Goal: Task Accomplishment & Management: Complete application form

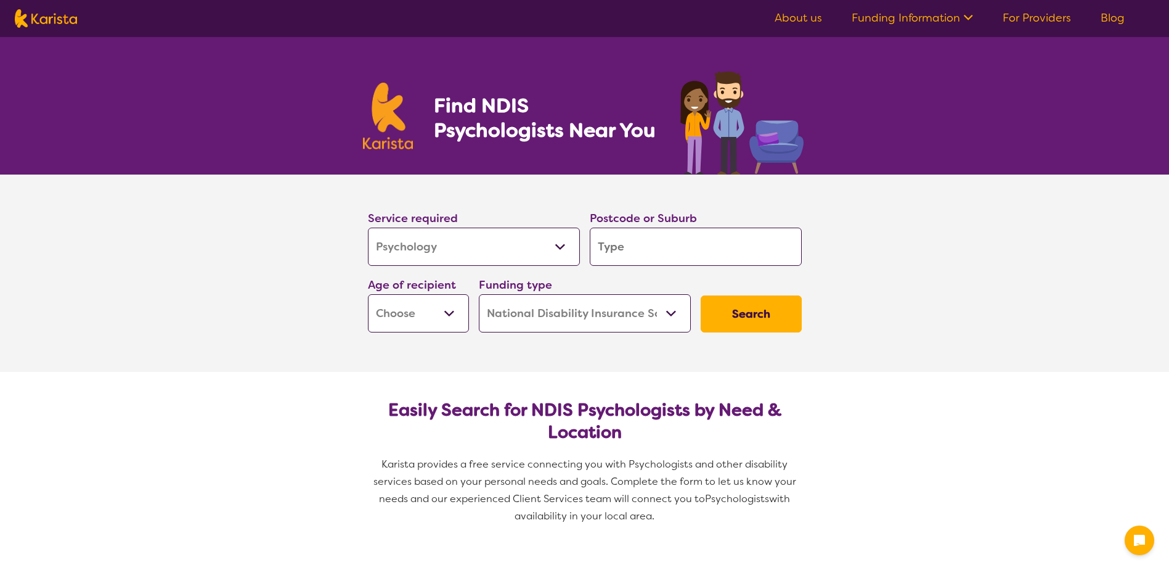
select select "Psychology"
select select "NDIS"
select select "Psychology"
select select "NDIS"
click at [647, 251] on input "search" at bounding box center [696, 246] width 212 height 38
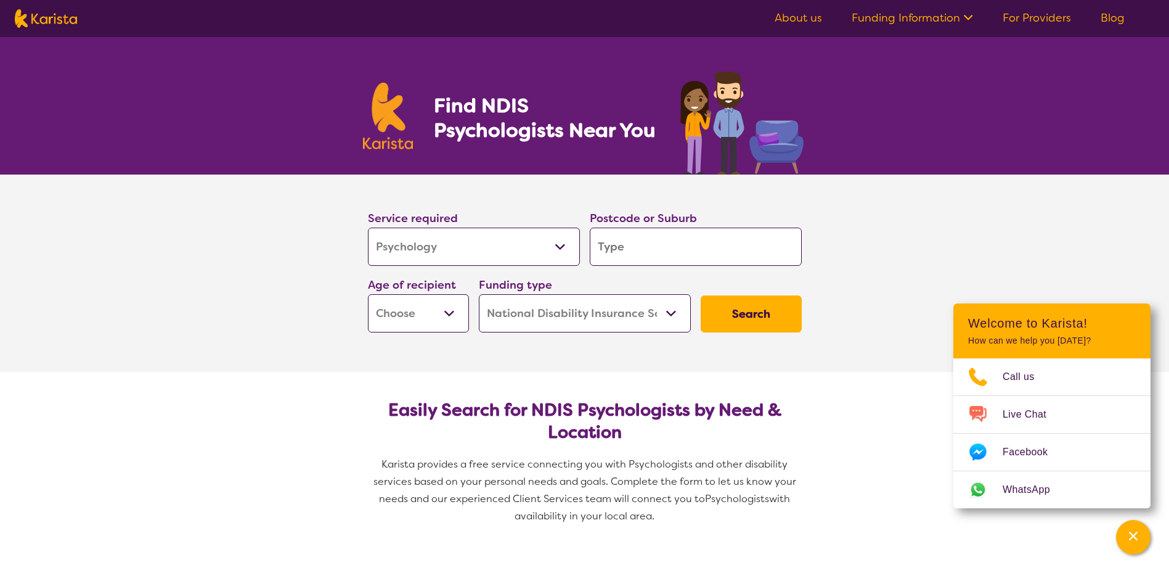
type input "2"
type input "22"
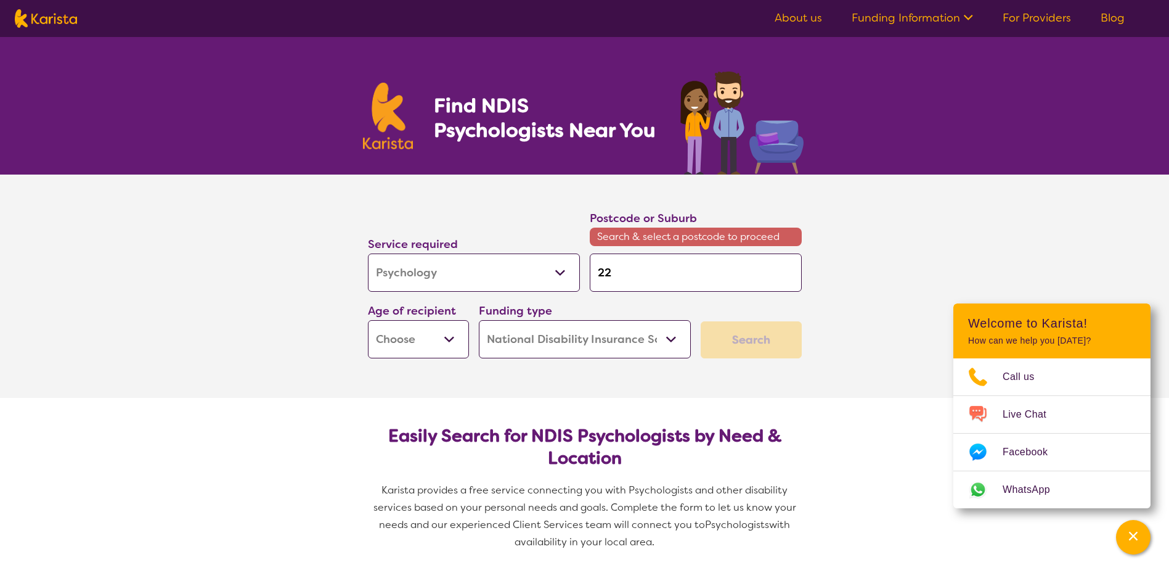
type input "228"
type input "2285"
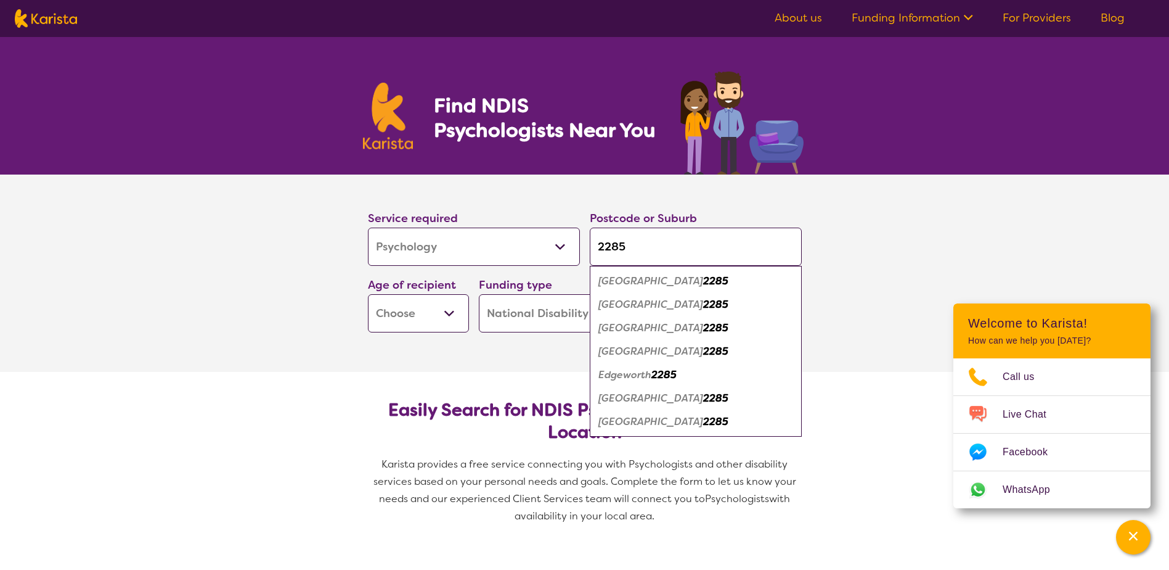
type input "2285"
click at [703, 280] on em "2285" at bounding box center [715, 280] width 25 height 13
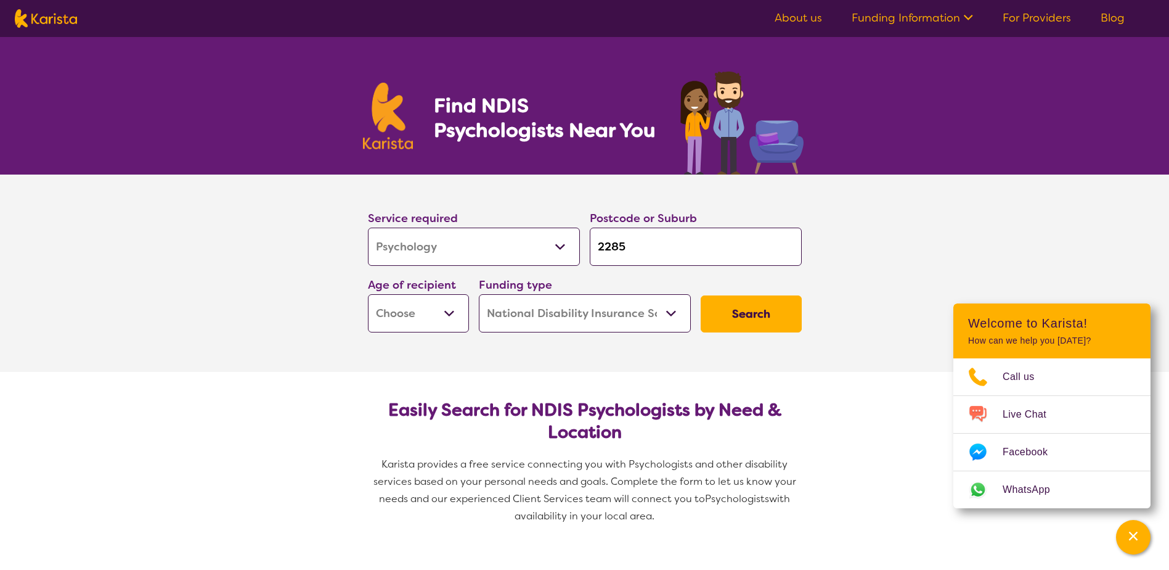
click at [427, 309] on select "Early Childhood - 0 to 9 Child - 10 to 11 Adolescent - 12 to 17 Adult - 18 to 6…" at bounding box center [418, 313] width 101 height 38
select select "EC"
click at [368, 294] on select "Early Childhood - 0 to 9 Child - 10 to 11 Adolescent - 12 to 17 Adult - 18 to 6…" at bounding box center [418, 313] width 101 height 38
select select "EC"
click at [744, 316] on button "Search" at bounding box center [751, 313] width 101 height 37
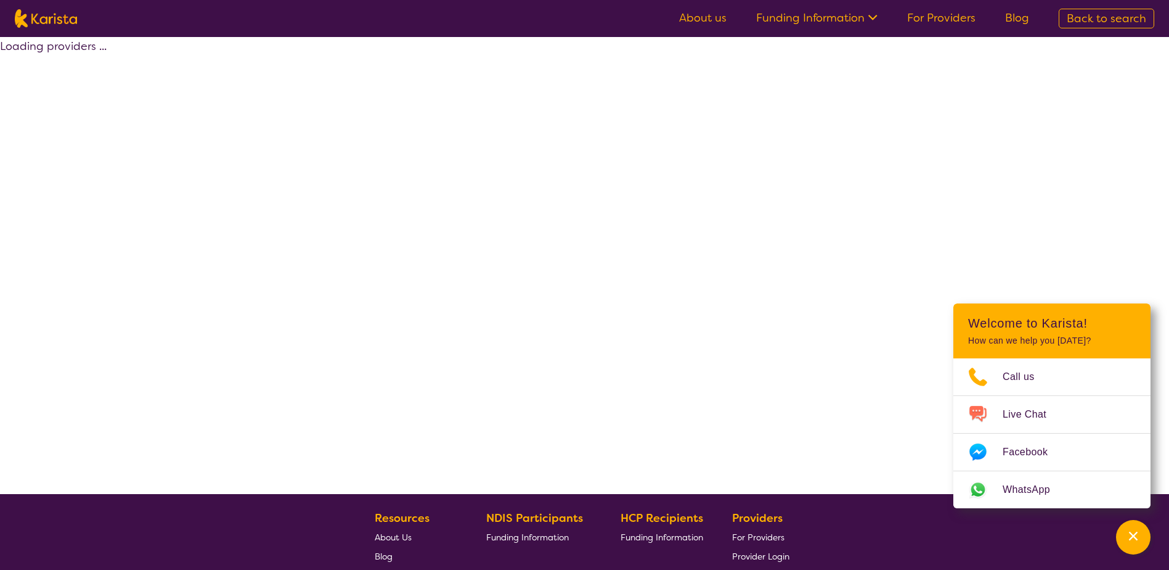
select select "by_score"
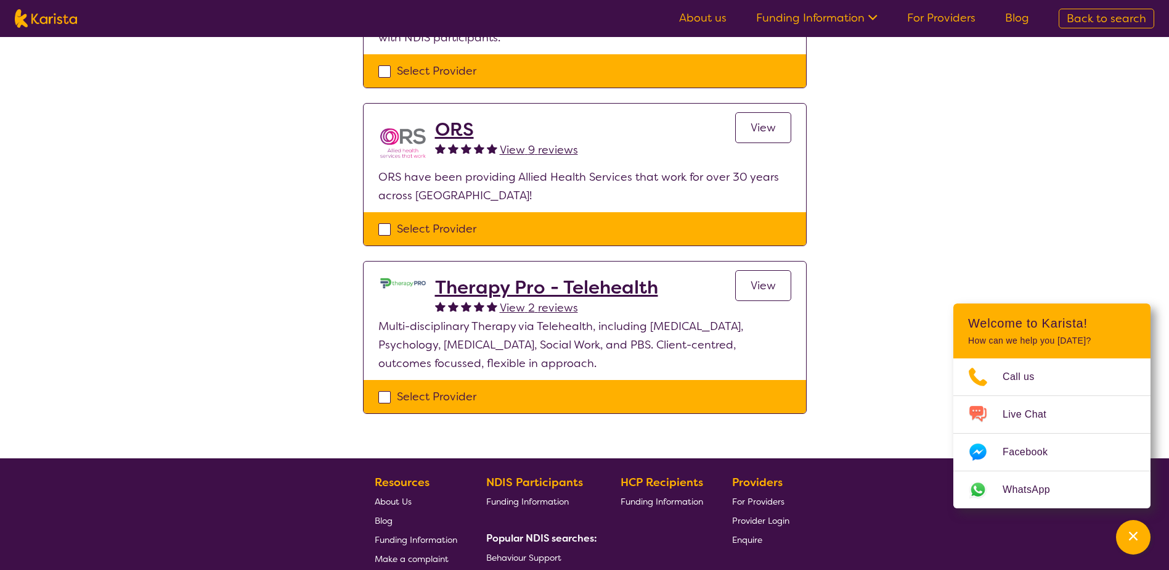
scroll to position [247, 0]
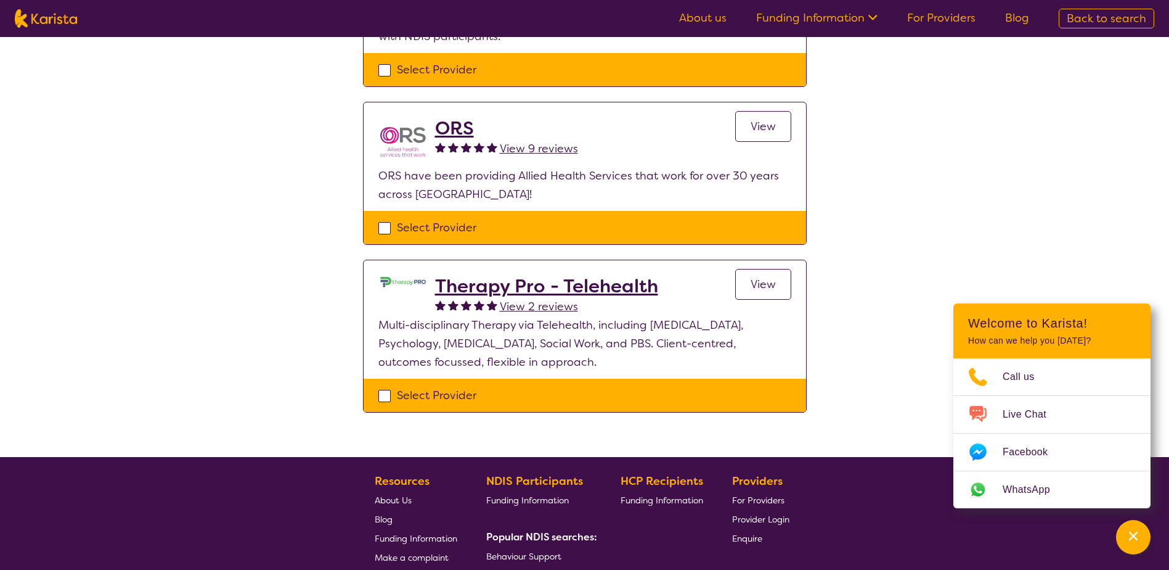
click at [752, 280] on span "View" at bounding box center [763, 284] width 25 height 15
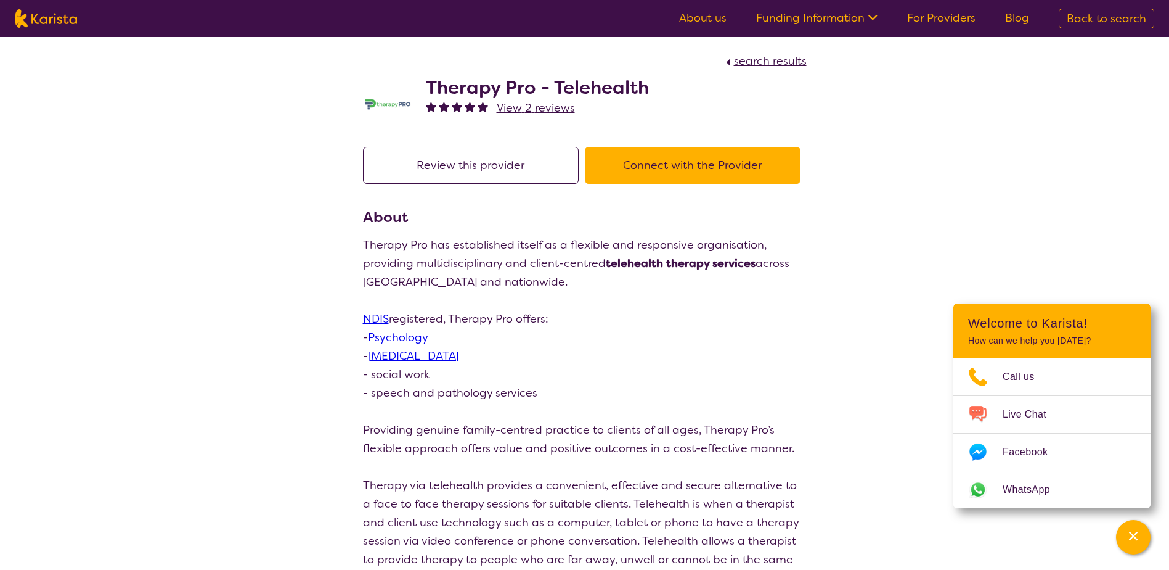
click at [722, 162] on button "Connect with the Provider" at bounding box center [693, 165] width 216 height 37
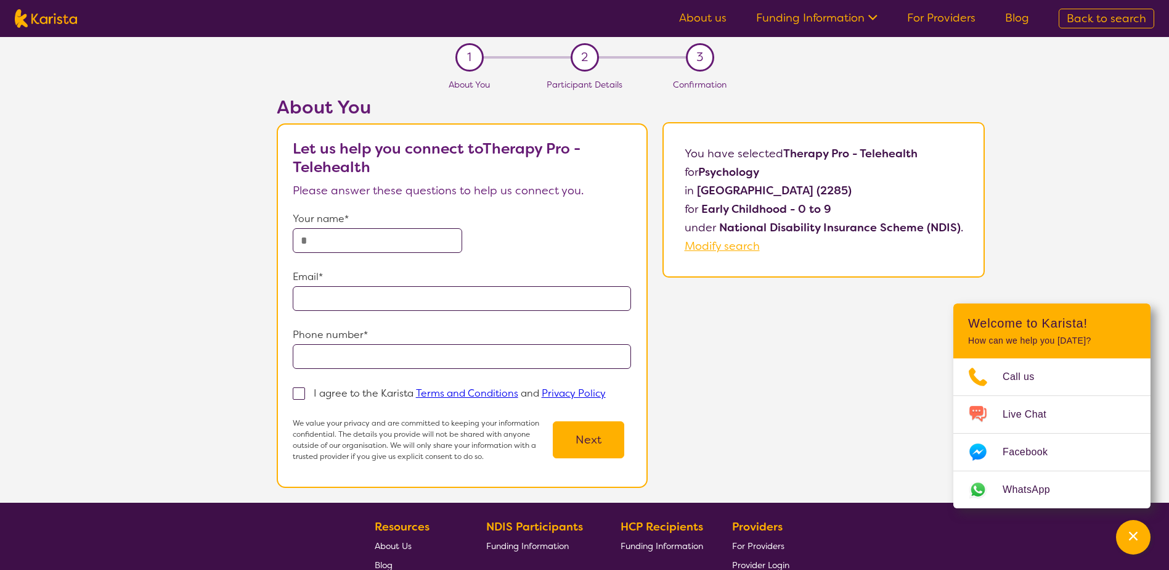
click at [420, 235] on input "text" at bounding box center [378, 240] width 170 height 25
type input "**********"
click at [292, 391] on section "**********" at bounding box center [462, 305] width 371 height 364
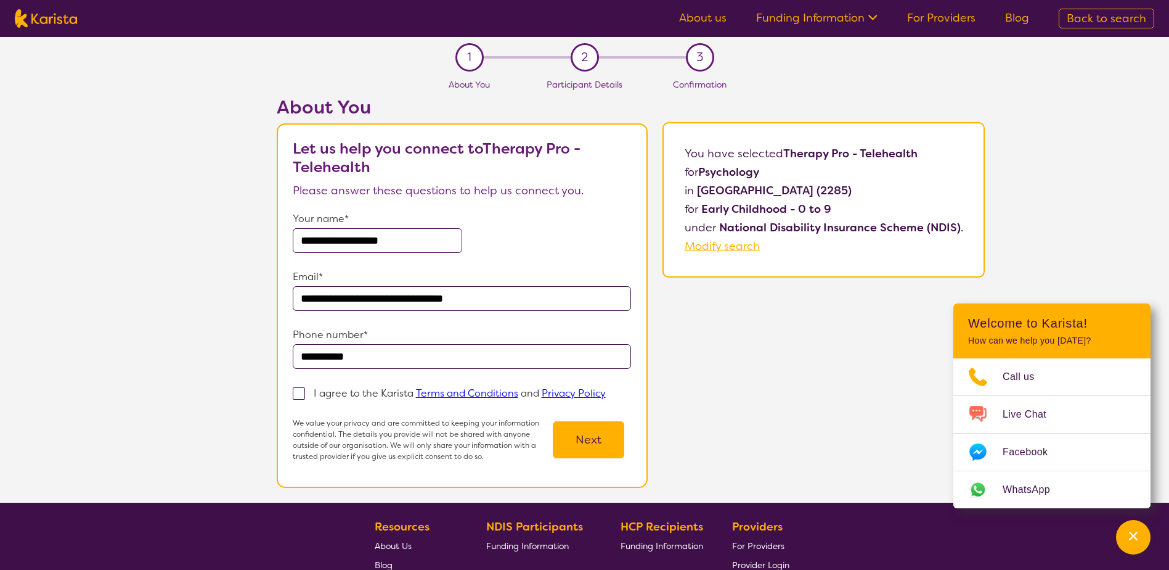
click at [300, 391] on span at bounding box center [299, 393] width 12 height 12
click at [606, 391] on input "I agree to the Karista Terms and Conditions and Privacy Policy" at bounding box center [610, 392] width 8 height 8
checkbox input "true"
click at [617, 435] on button "Next" at bounding box center [589, 439] width 72 height 37
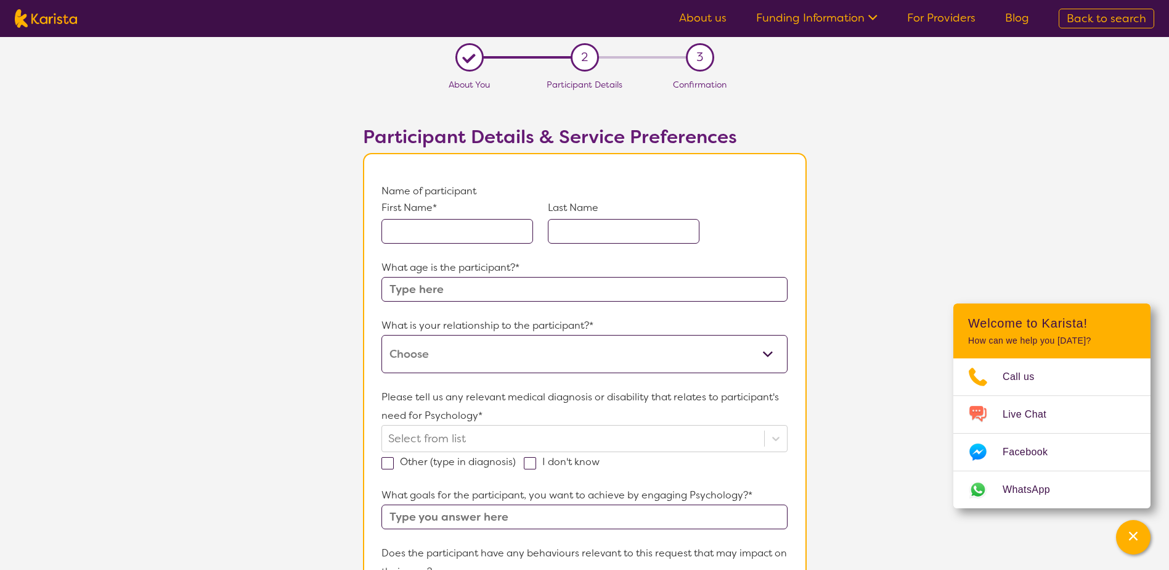
click at [467, 235] on input "text" at bounding box center [458, 231] width 152 height 25
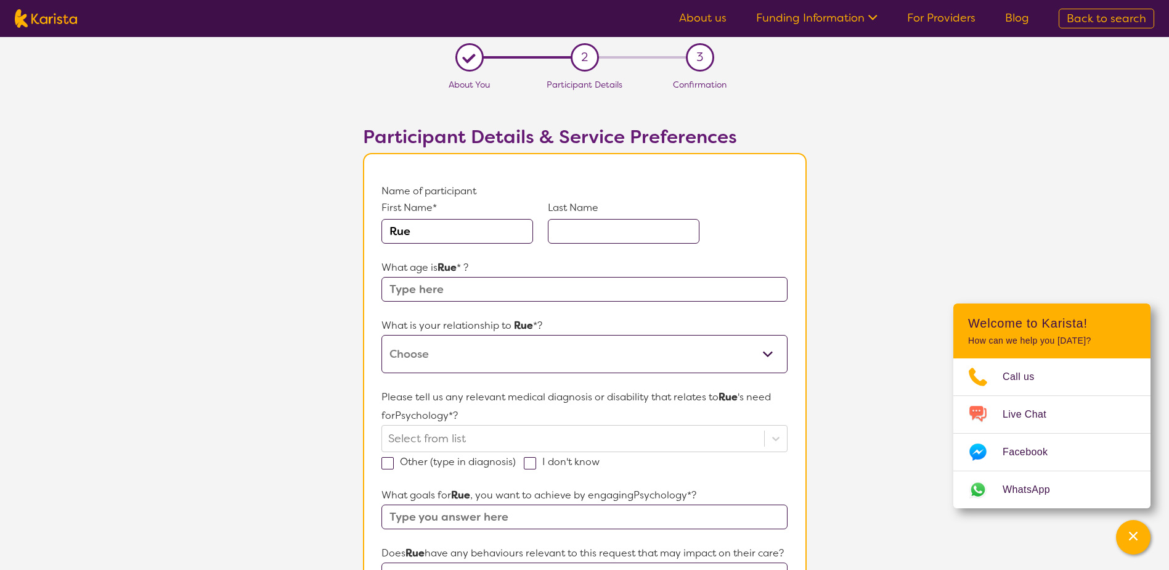
type input "Rue"
click at [594, 222] on input "text" at bounding box center [624, 231] width 152 height 25
type input "Madden"
click at [518, 284] on input "text" at bounding box center [585, 289] width 406 height 25
type input "8"
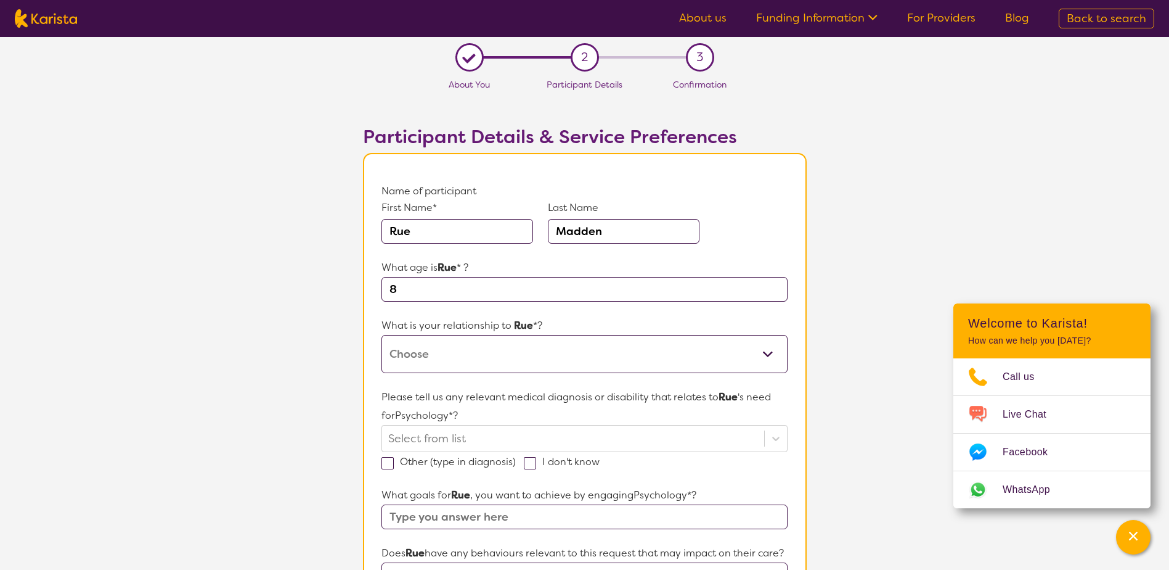
click at [518, 343] on select "This request is for myself I am their parent I am their child I am their spouse…" at bounding box center [585, 354] width 406 height 38
select select "I am their parent"
click at [382, 335] on select "This request is for myself I am their parent I am their child I am their spouse…" at bounding box center [585, 354] width 406 height 38
click at [477, 431] on div "Select from list" at bounding box center [585, 438] width 406 height 27
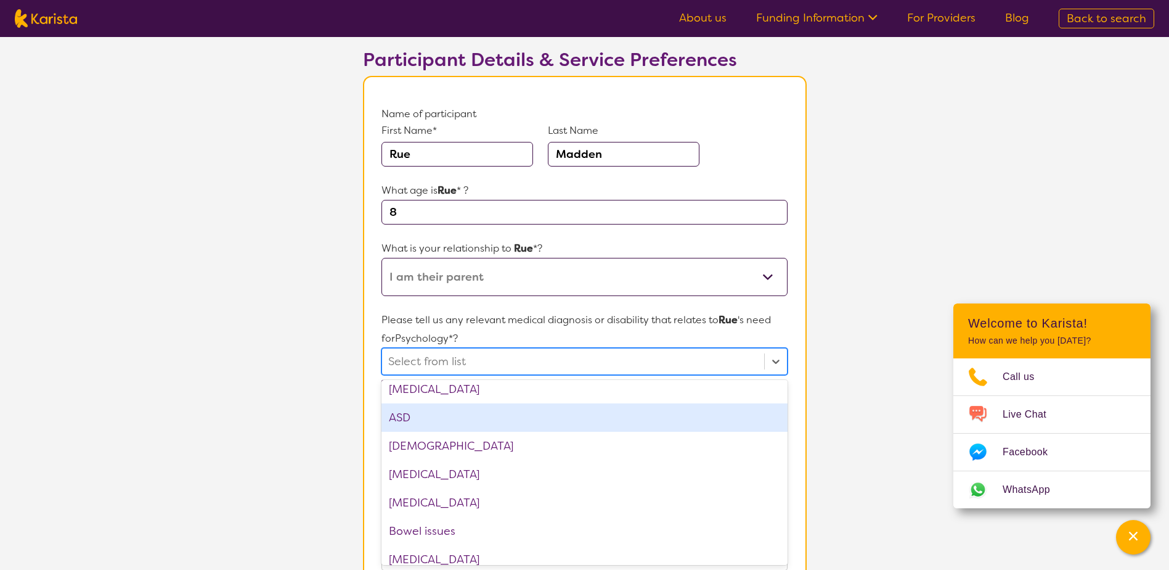
scroll to position [185, 0]
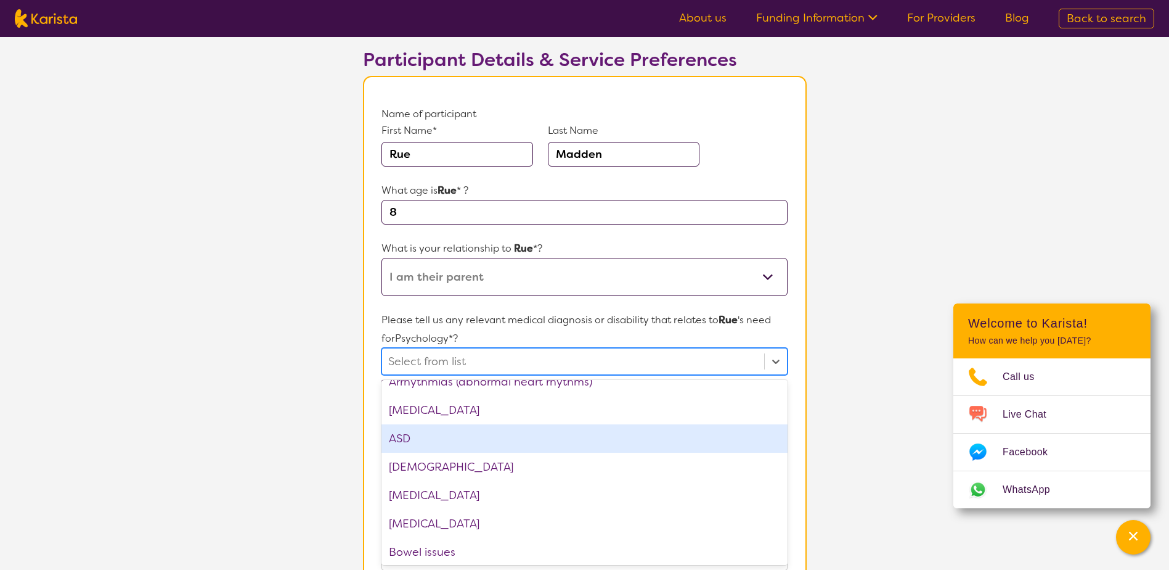
click at [430, 439] on div "ASD" at bounding box center [585, 438] width 406 height 28
click at [325, 380] on section "L About You 2 Participant Details 3 Confirmation Participant Details & Service …" at bounding box center [584, 485] width 1169 height 1050
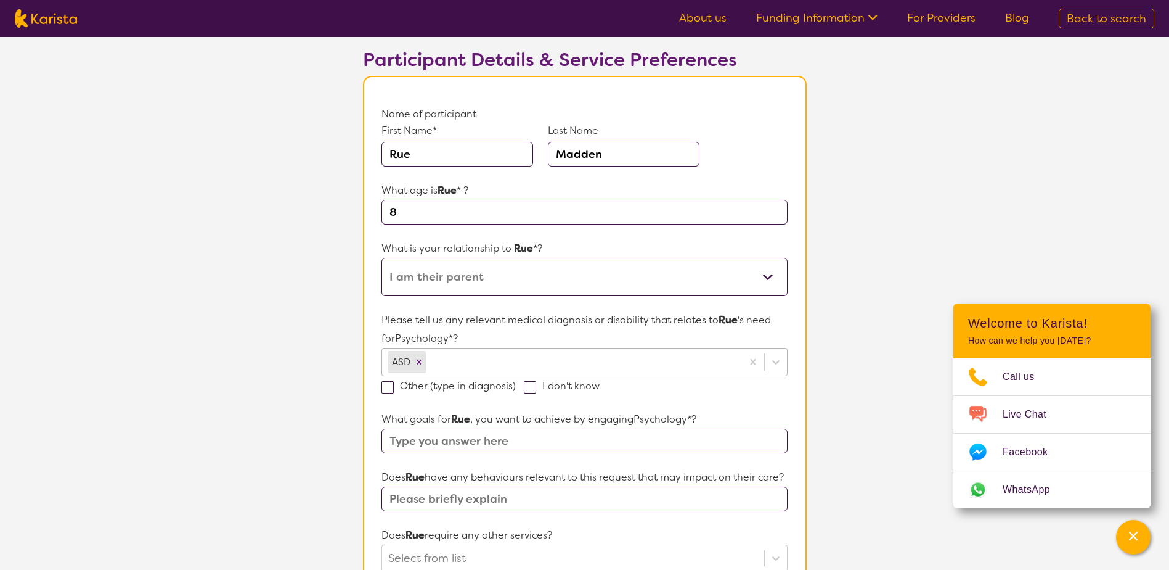
click at [495, 359] on div at bounding box center [581, 361] width 307 height 21
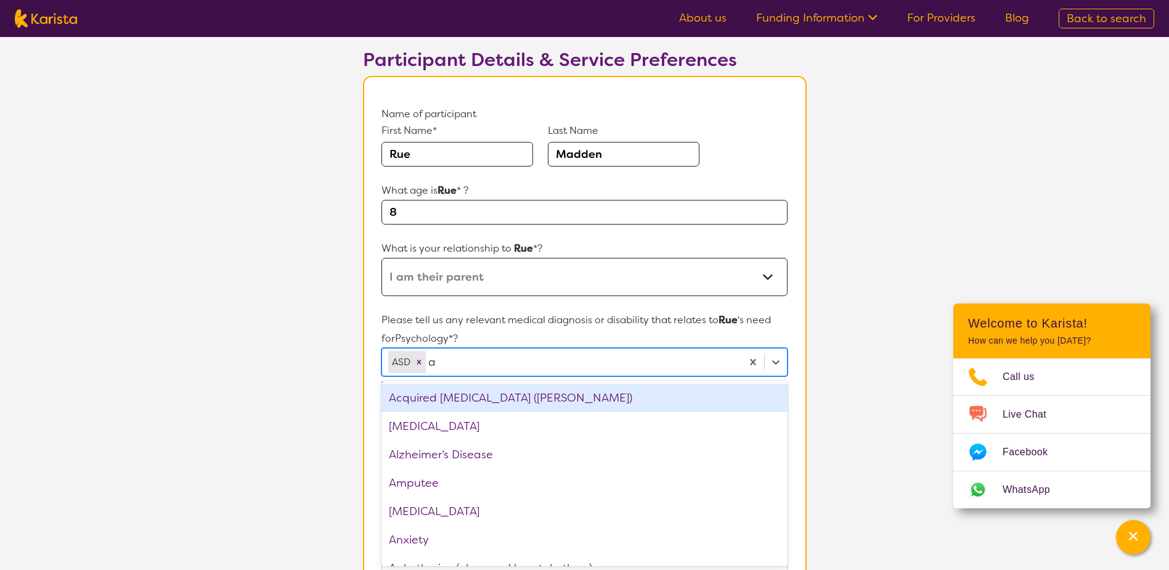
type input "ad"
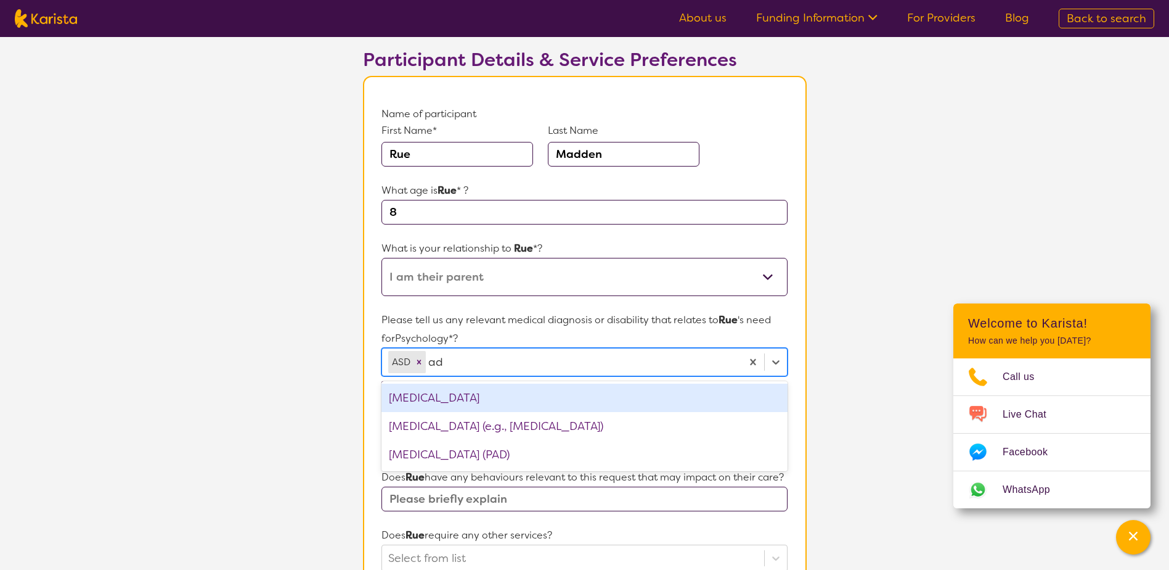
click at [484, 388] on div "[MEDICAL_DATA]" at bounding box center [585, 397] width 406 height 28
type input "g"
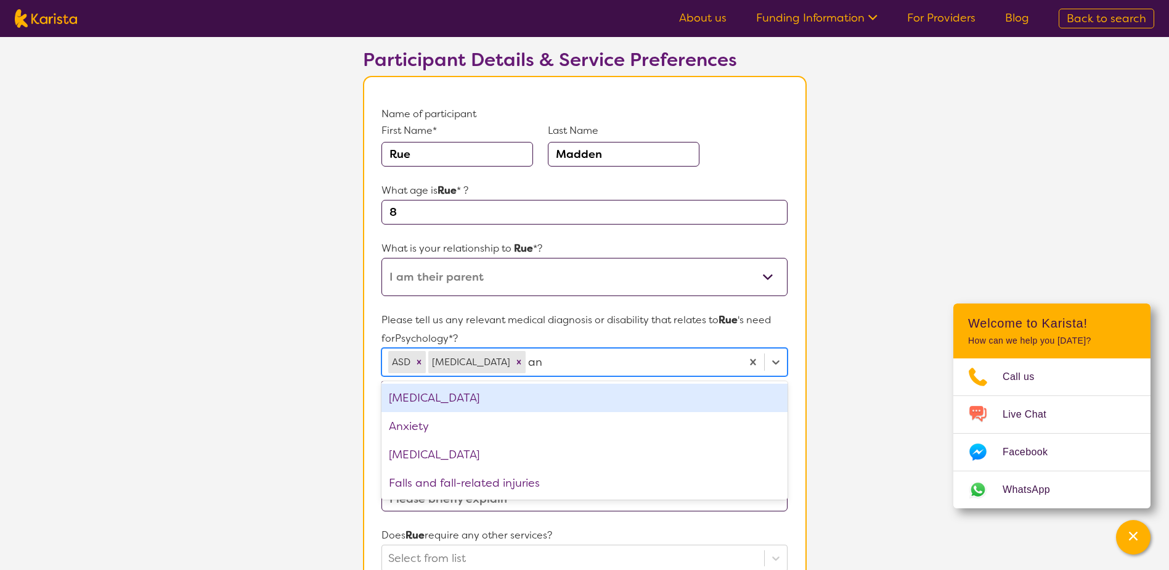
type input "anx"
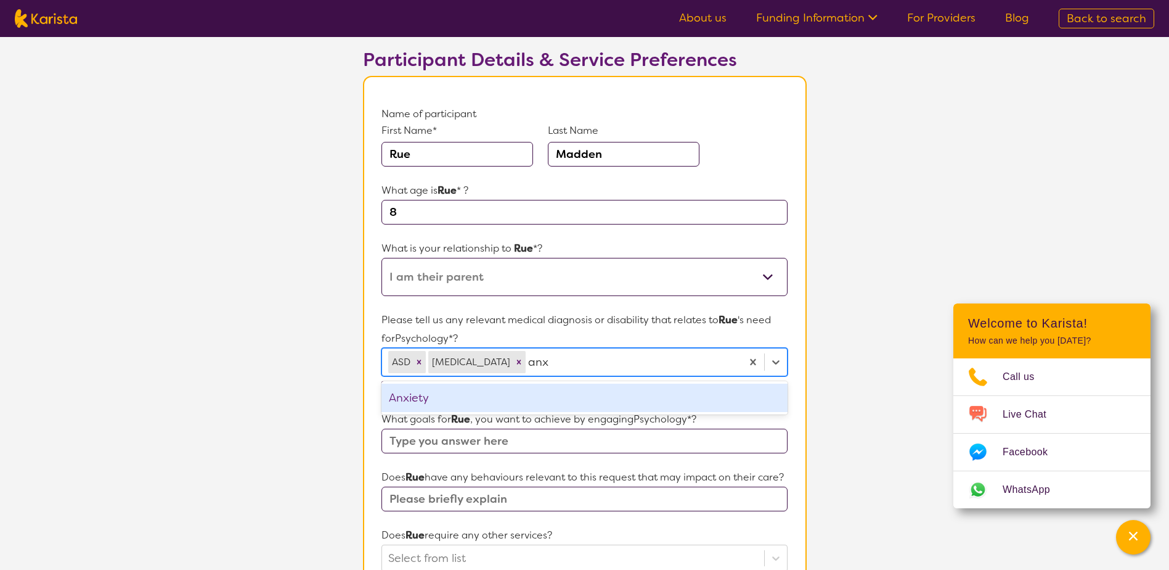
click at [567, 396] on div "Anxiety" at bounding box center [585, 397] width 406 height 28
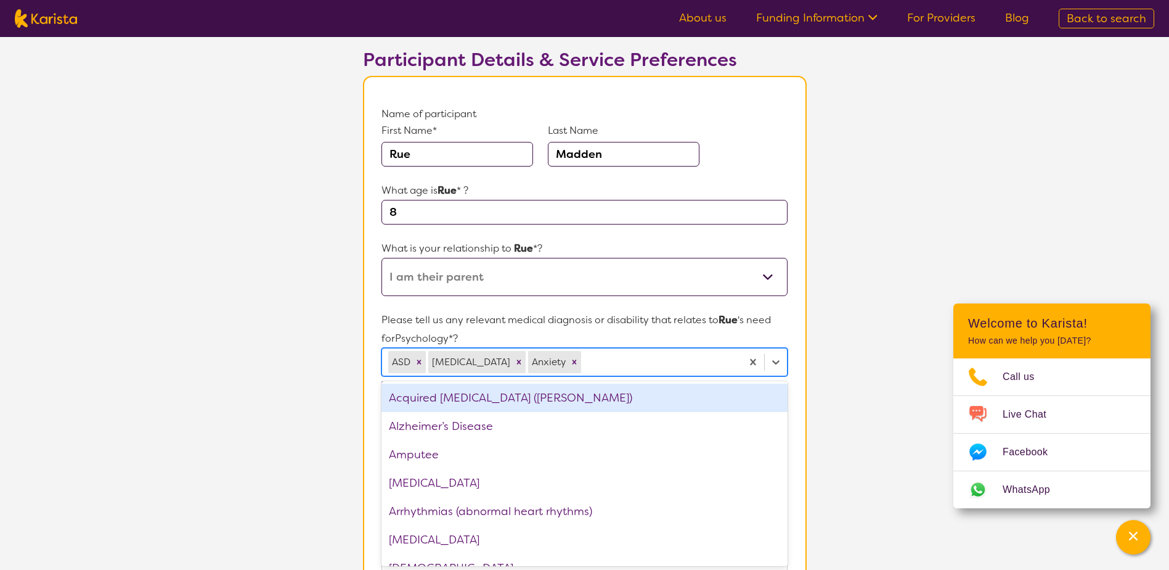
click at [332, 358] on section "L About You 2 Participant Details 3 Confirmation Participant Details & Service …" at bounding box center [584, 485] width 1169 height 1050
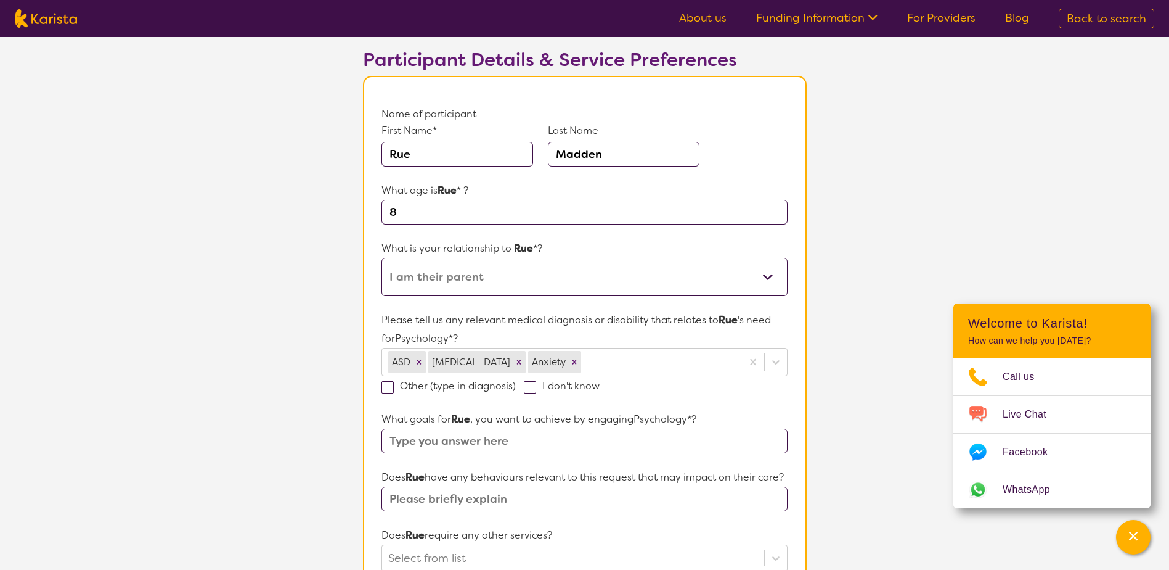
click at [415, 443] on input "text" at bounding box center [585, 440] width 406 height 25
type input "Rue to work through her emotional regulations"
click at [599, 496] on input "text" at bounding box center [585, 498] width 406 height 25
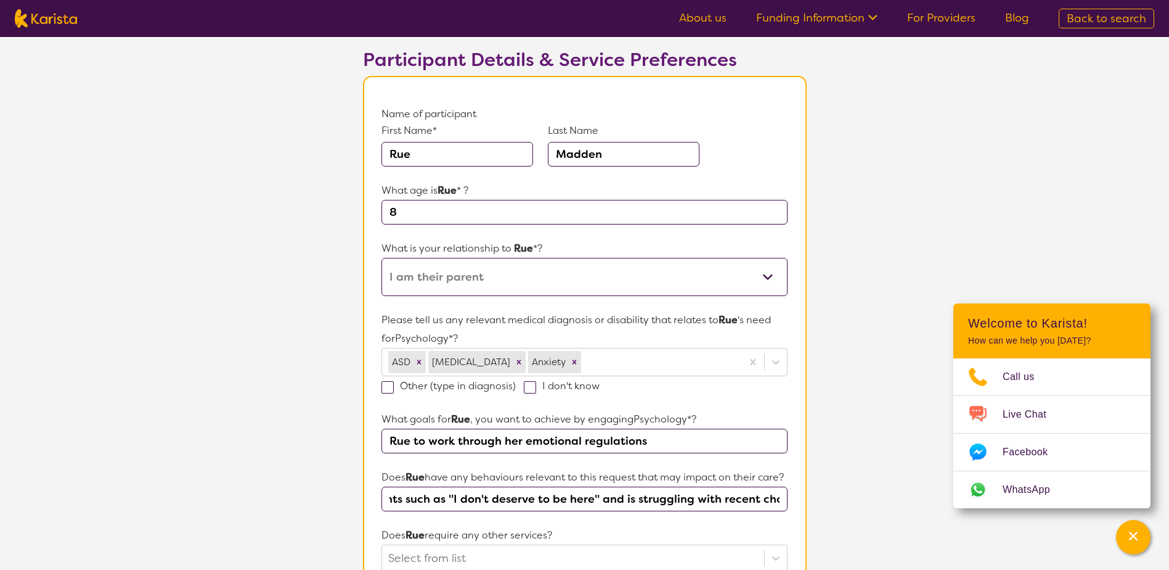
scroll to position [0, 338]
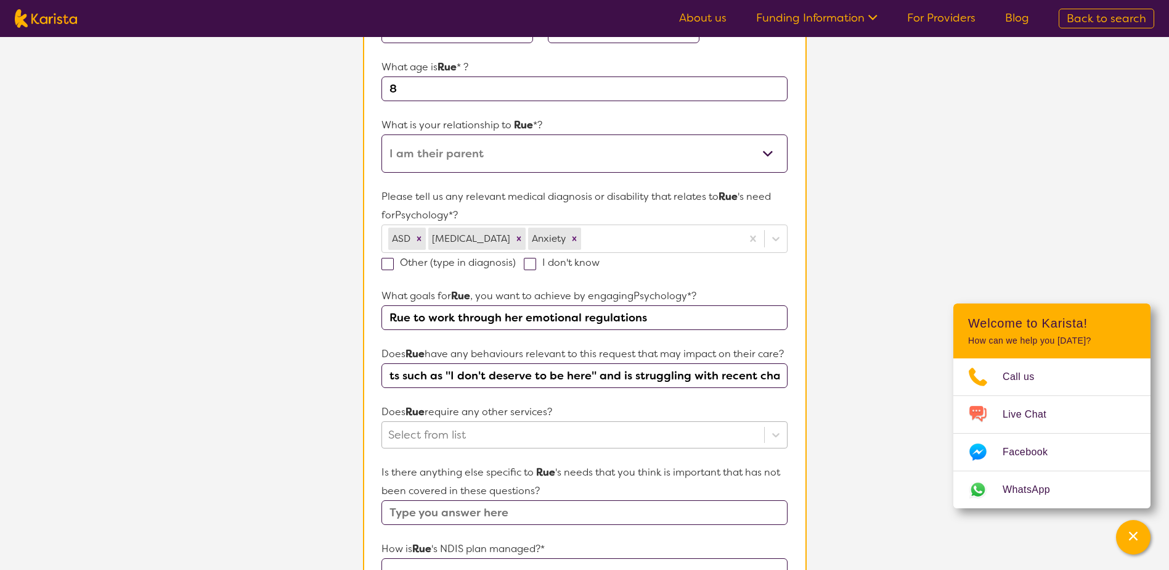
type input "[PERSON_NAME] has recently begun making direct statements such as "I don't dese…"
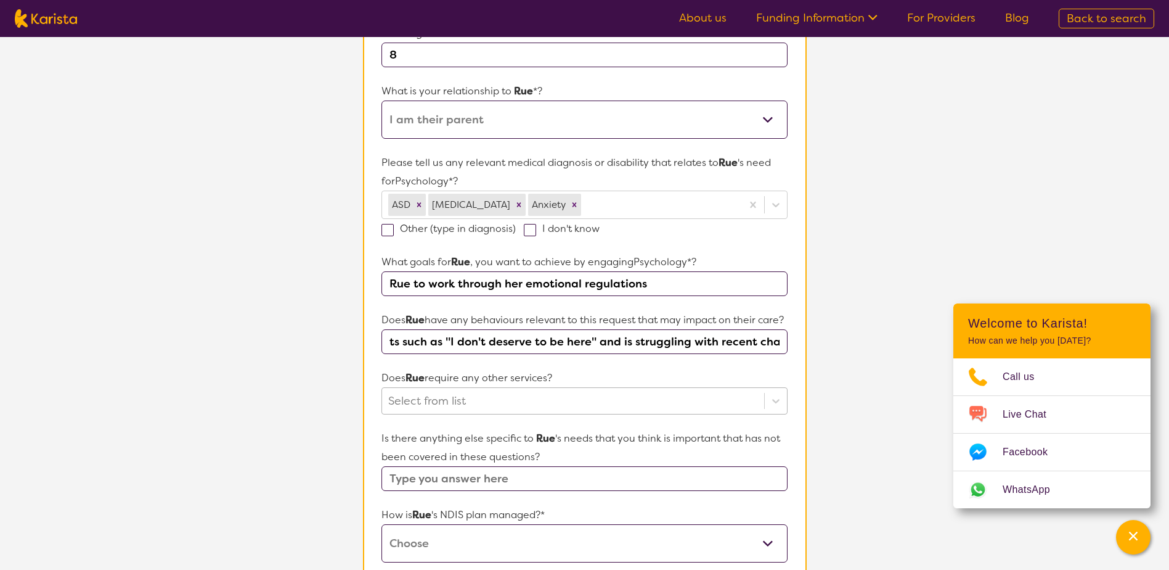
click at [440, 414] on div "Select from list" at bounding box center [585, 400] width 406 height 27
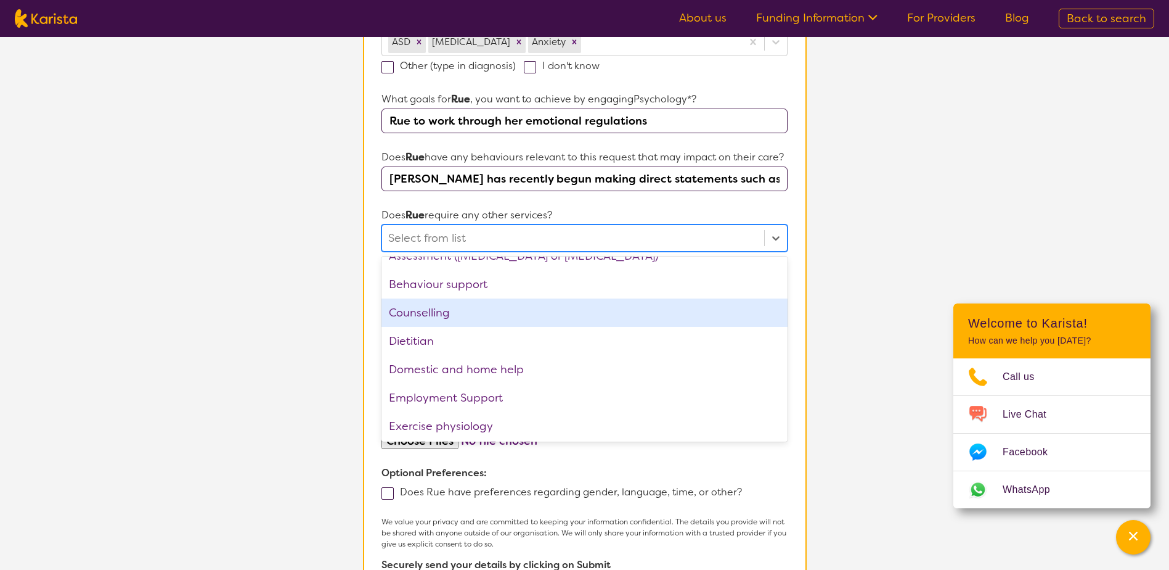
scroll to position [0, 0]
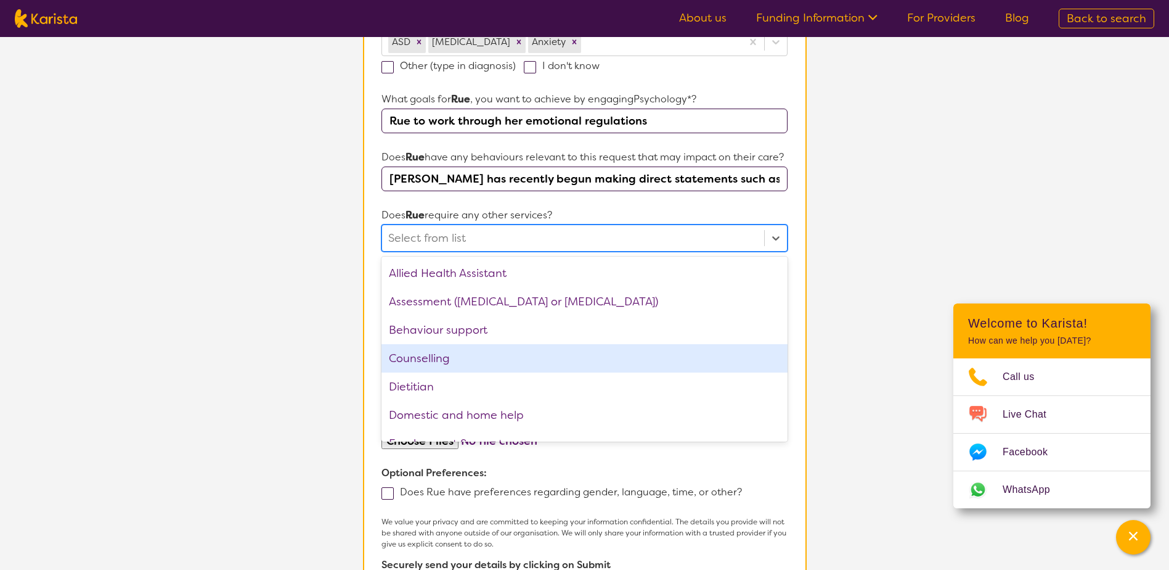
click at [501, 353] on div "Counselling" at bounding box center [585, 358] width 406 height 28
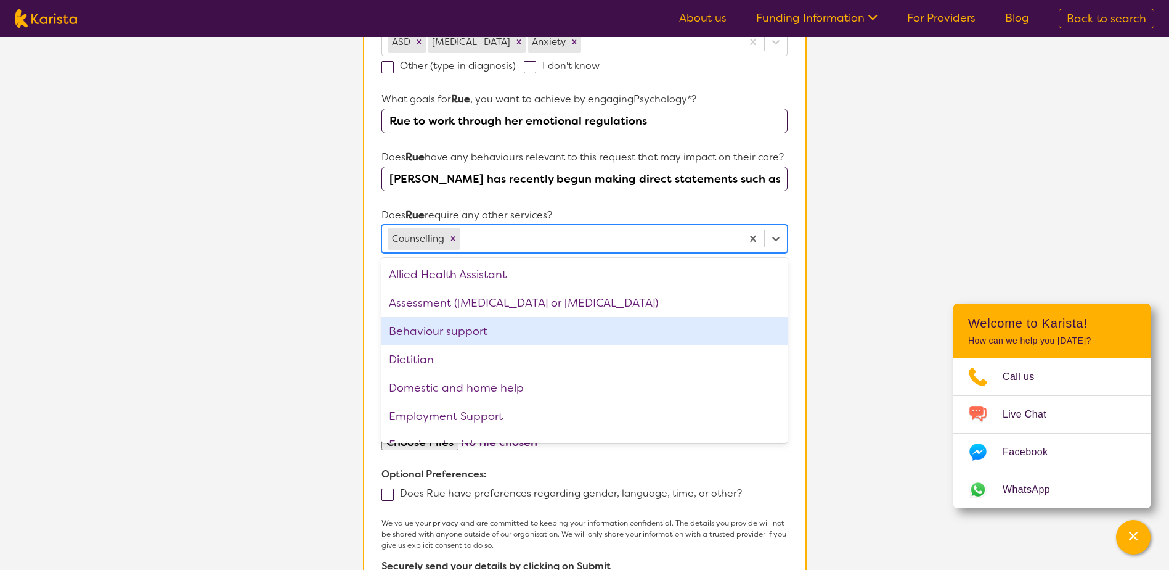
click at [469, 328] on div "Behaviour support" at bounding box center [585, 331] width 406 height 28
click at [336, 316] on section "L About You 2 Participant Details 3 Confirmation Participant Details & Service …" at bounding box center [584, 166] width 1169 height 1052
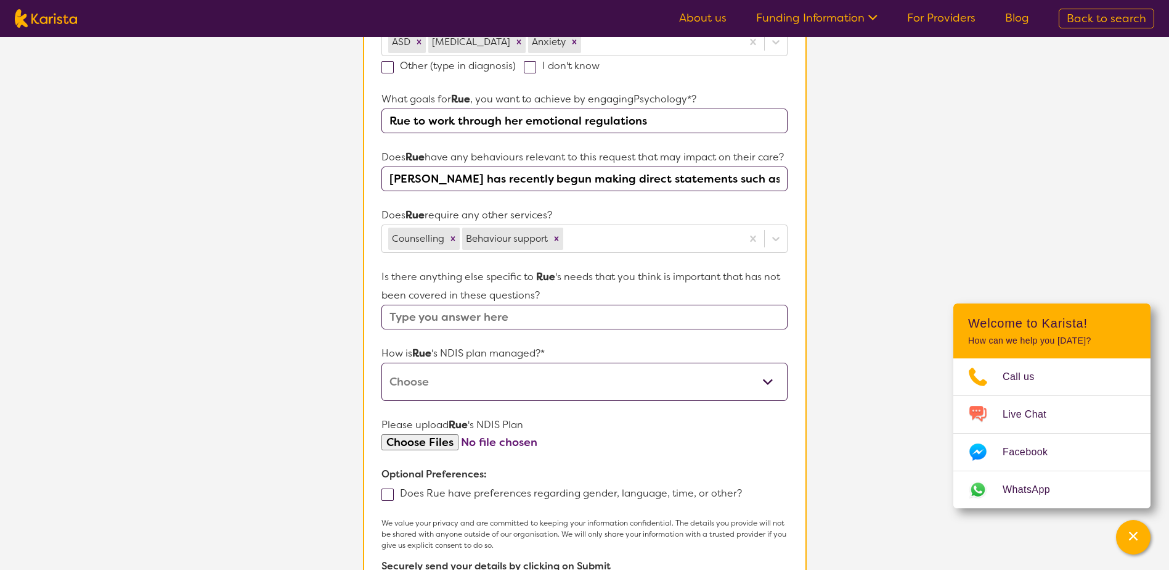
click at [472, 372] on select "Self-managed NDIS plan Managed by a registered plan management provider (not th…" at bounding box center [585, 381] width 406 height 38
click at [218, 323] on section "L About You 2 Participant Details 3 Confirmation Participant Details & Service …" at bounding box center [584, 166] width 1169 height 1052
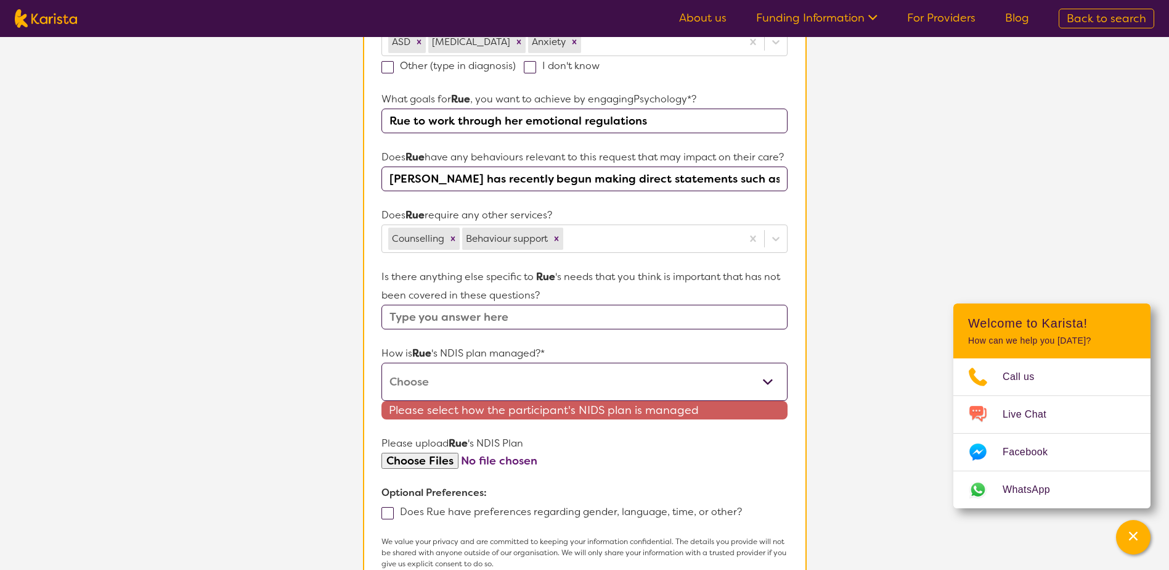
click at [483, 374] on select "Self-managed NDIS plan Managed by a registered plan management provider (not th…" at bounding box center [585, 381] width 406 height 38
select select "Agency Managed"
click at [382, 362] on select "Self-managed NDIS plan Managed by a registered plan management provider (not th…" at bounding box center [585, 381] width 406 height 38
click at [266, 419] on section "L About You 2 Participant Details 3 Confirmation Participant Details & Service …" at bounding box center [584, 175] width 1169 height 1070
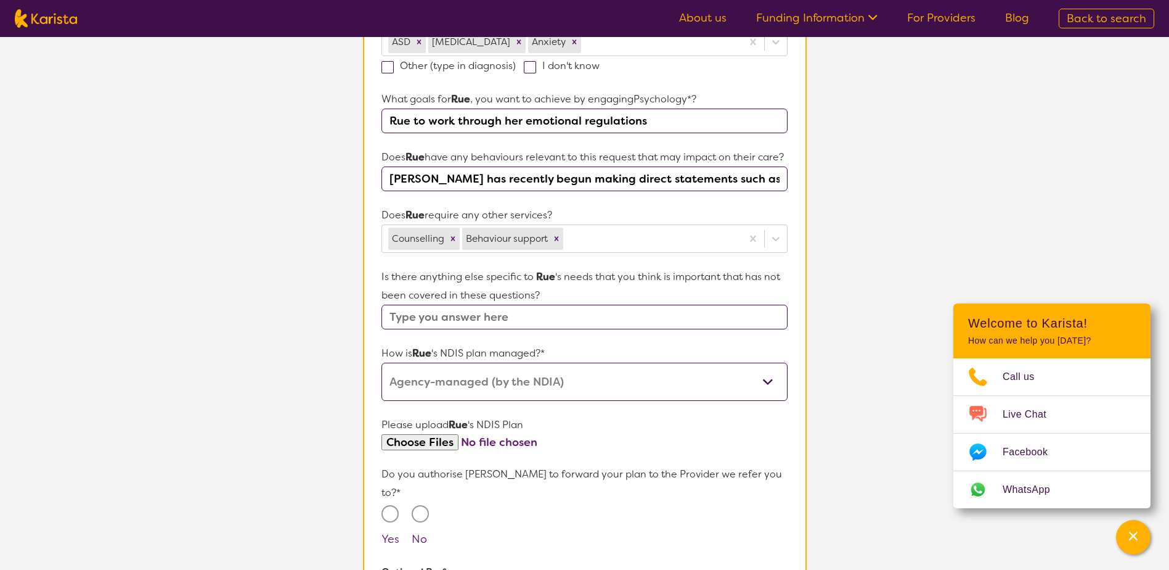
click at [430, 436] on input "file" at bounding box center [585, 442] width 406 height 17
type input "C:\fakepath\rues ndis plan.pdf"
click at [393, 505] on input "Yes" at bounding box center [390, 513] width 17 height 17
radio input "true"
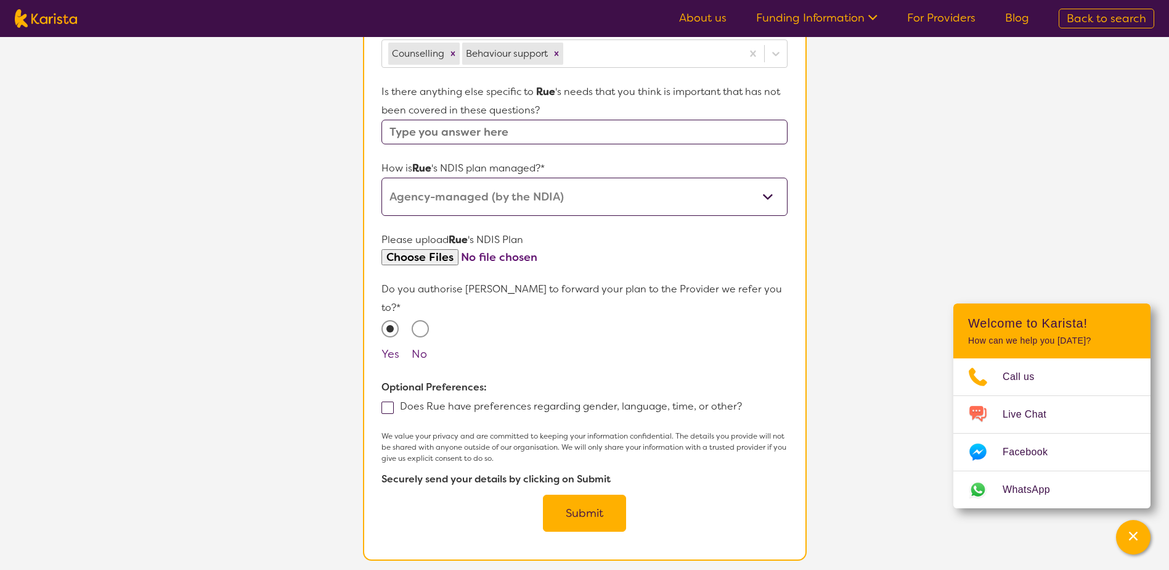
click at [386, 401] on span at bounding box center [388, 407] width 12 height 12
click at [742, 401] on input "Does Rue have preferences regarding gender, language, time, or other?" at bounding box center [746, 405] width 8 height 8
checkbox input "true"
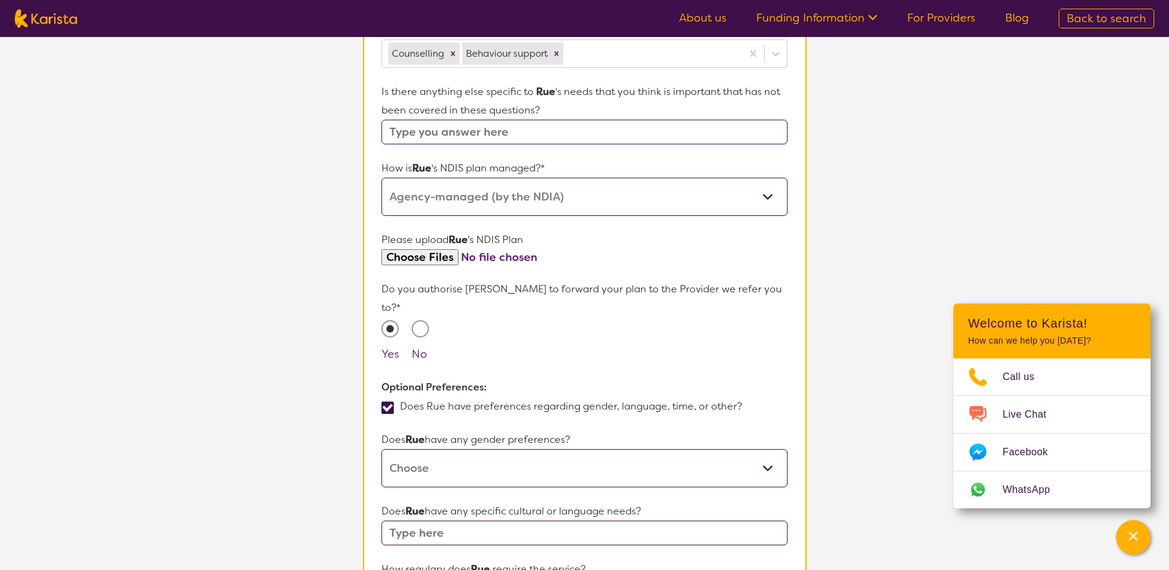
click at [420, 449] on select "[DEMOGRAPHIC_DATA] [DEMOGRAPHIC_DATA] Other No Preference" at bounding box center [585, 468] width 406 height 38
select select "No preference"
click at [382, 449] on select "[DEMOGRAPHIC_DATA] [DEMOGRAPHIC_DATA] Other No Preference" at bounding box center [585, 468] width 406 height 38
click at [337, 459] on section "L About You 2 Participant Details 3 Confirmation Participant Details & Service …" at bounding box center [584, 226] width 1169 height 1542
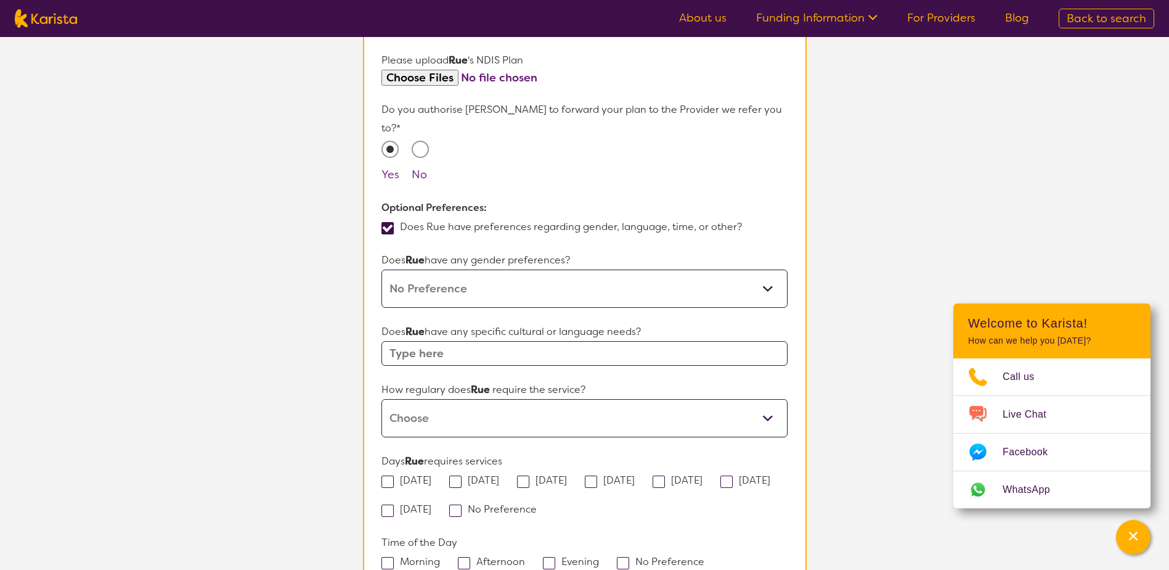
scroll to position [767, 0]
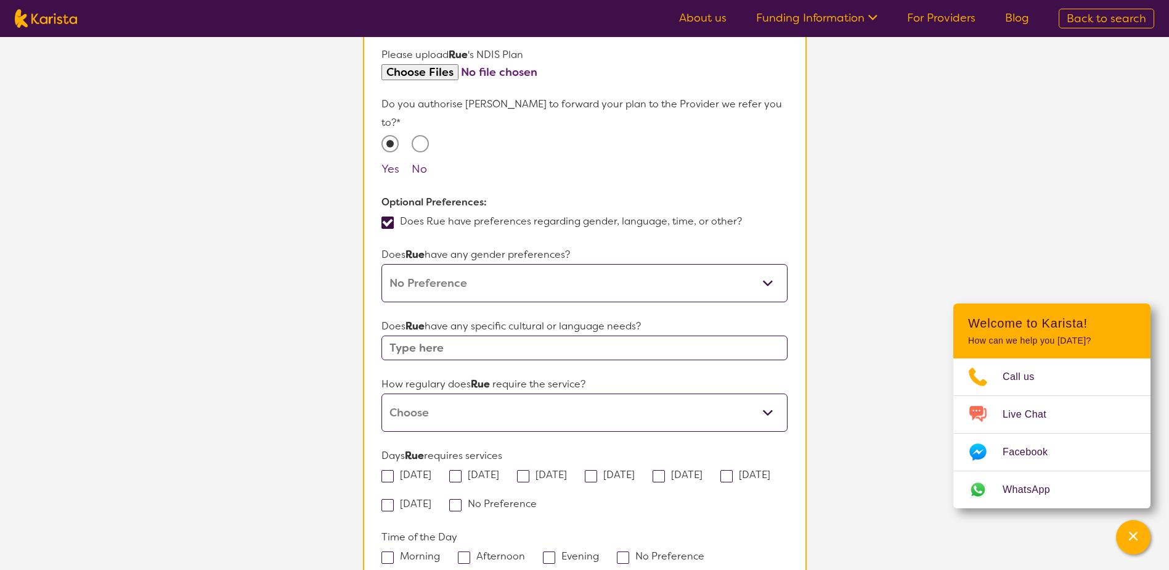
click at [464, 335] on input "text" at bounding box center [585, 347] width 406 height 25
click at [515, 398] on select "Daily Twice a week Weekly Every fortnight Monthly Other" at bounding box center [585, 412] width 406 height 38
select select "Weekly"
click at [382, 393] on select "Daily Twice a week Weekly Every fortnight Monthly Other" at bounding box center [585, 412] width 406 height 38
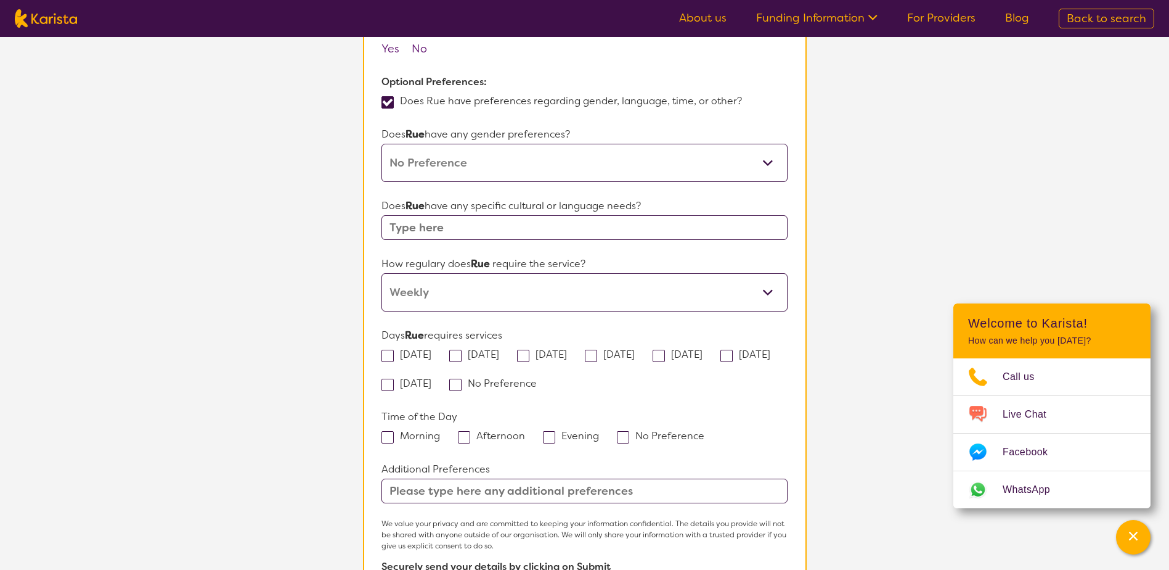
scroll to position [890, 0]
click at [467, 428] on span at bounding box center [464, 434] width 12 height 12
click at [525, 428] on input "Afternoon" at bounding box center [529, 432] width 8 height 8
checkbox input "true"
click at [547, 428] on span at bounding box center [549, 434] width 12 height 12
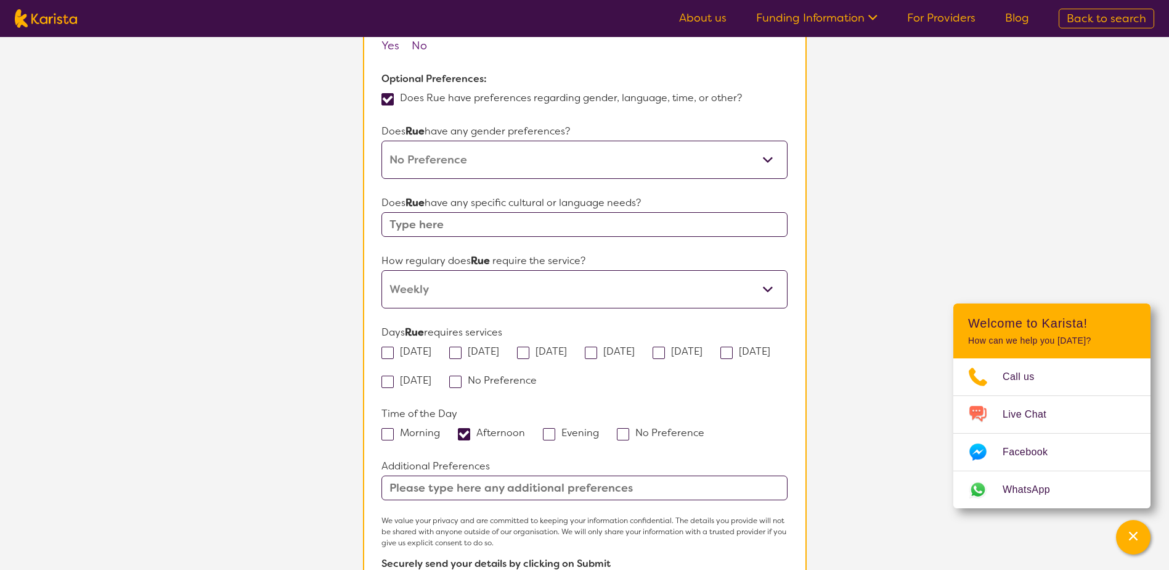
click at [599, 428] on input "Evening" at bounding box center [603, 432] width 8 height 8
checkbox input "true"
click at [386, 346] on span at bounding box center [388, 352] width 12 height 12
click at [431, 346] on input "[DATE]" at bounding box center [435, 350] width 8 height 8
click at [388, 346] on span at bounding box center [388, 352] width 12 height 12
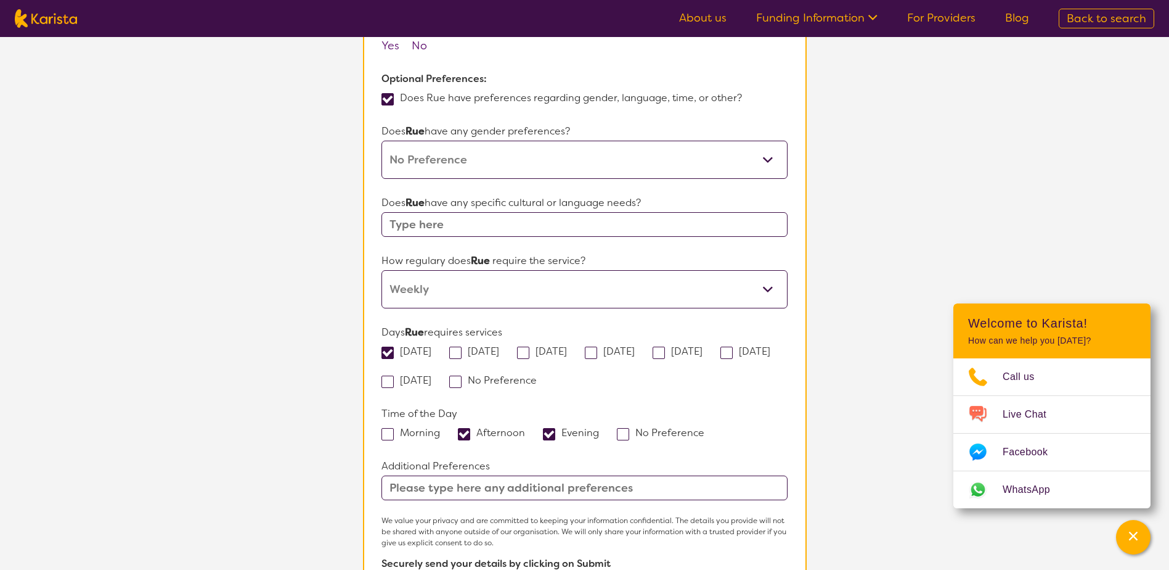
click at [431, 346] on input "[DATE]" at bounding box center [435, 350] width 8 height 8
checkbox input "false"
click at [462, 346] on span at bounding box center [455, 352] width 12 height 12
click at [499, 346] on input "[DATE]" at bounding box center [503, 350] width 8 height 8
checkbox input "true"
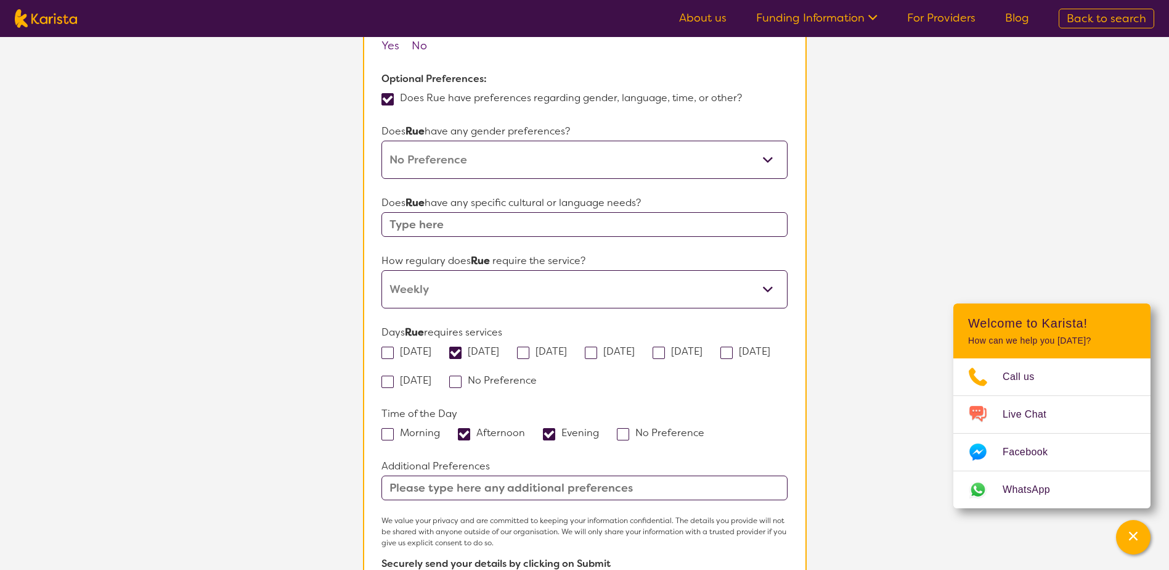
click at [597, 346] on span at bounding box center [591, 352] width 12 height 12
click at [635, 346] on input "[DATE]" at bounding box center [639, 350] width 8 height 8
checkbox input "true"
click at [665, 346] on span at bounding box center [659, 352] width 12 height 12
click at [711, 346] on input "[DATE]" at bounding box center [707, 350] width 8 height 8
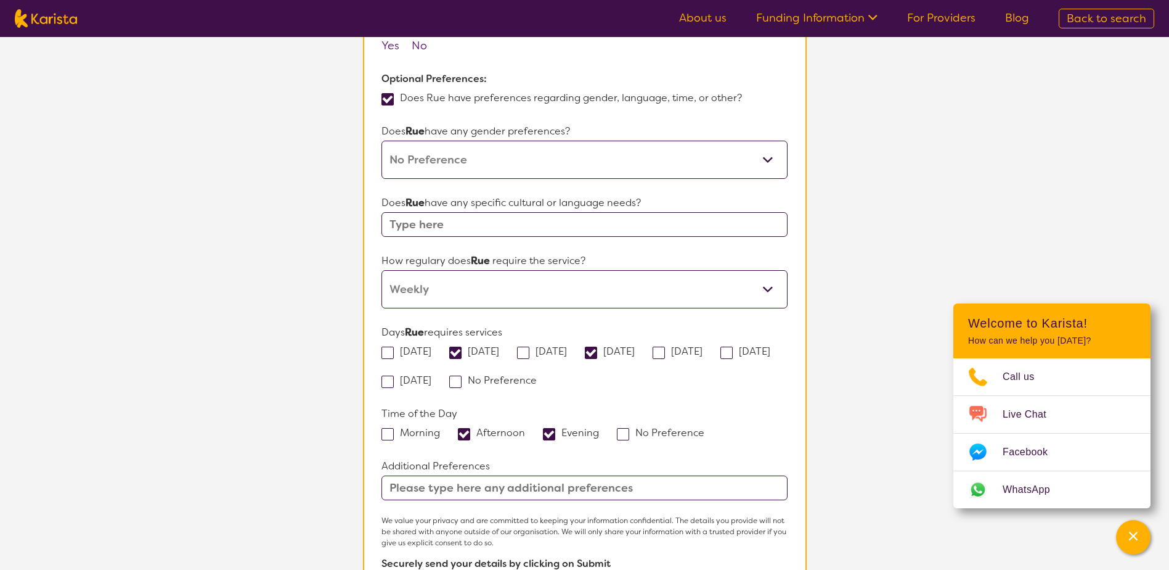
checkbox input "true"
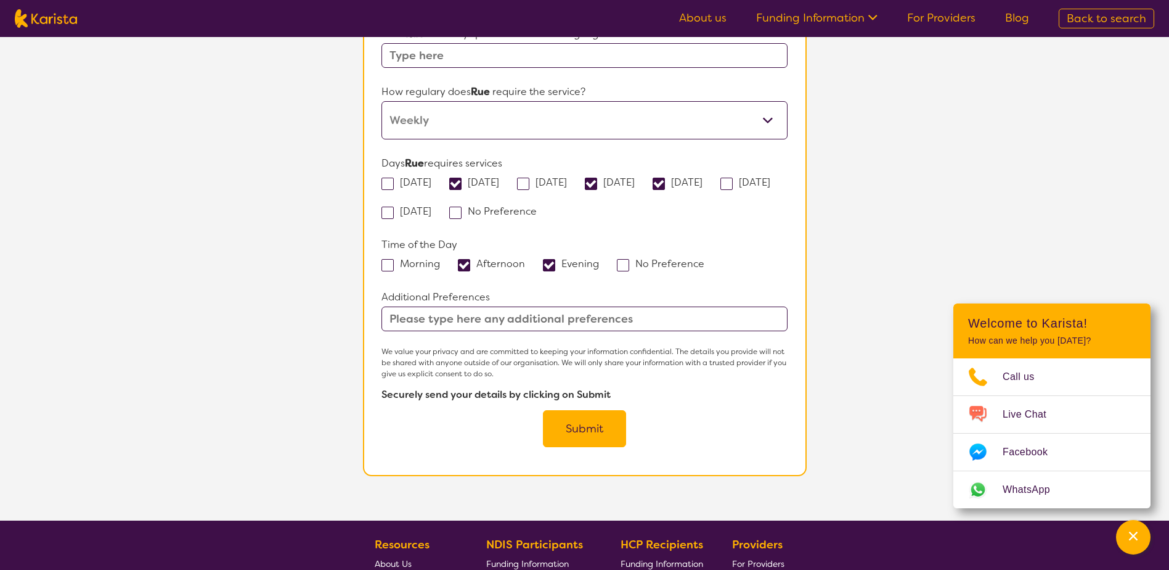
scroll to position [1075, 0]
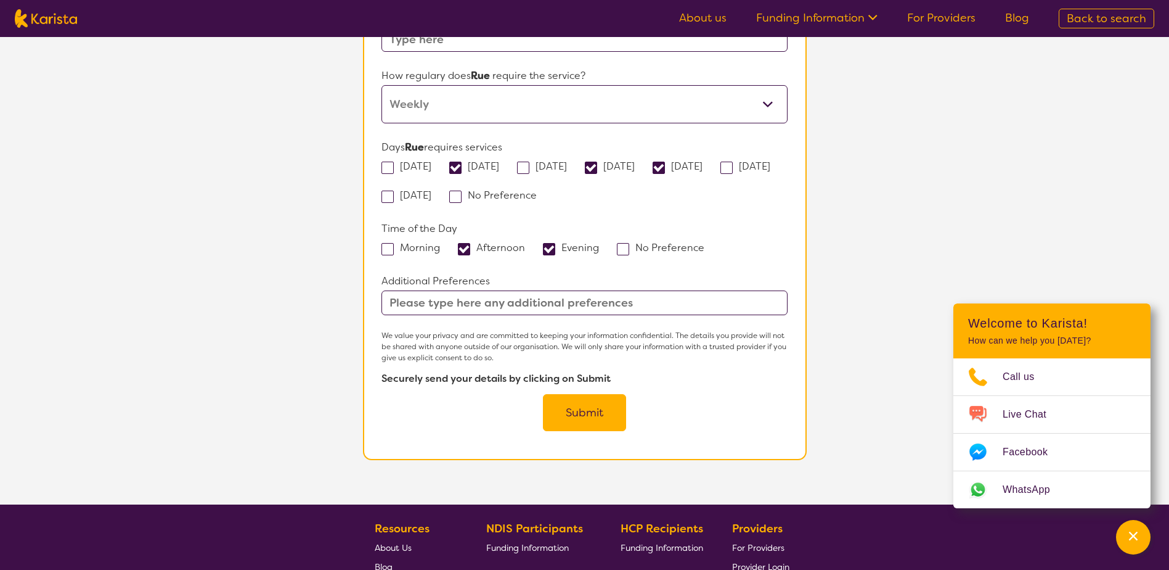
click at [583, 394] on button "Submit" at bounding box center [584, 412] width 83 height 37
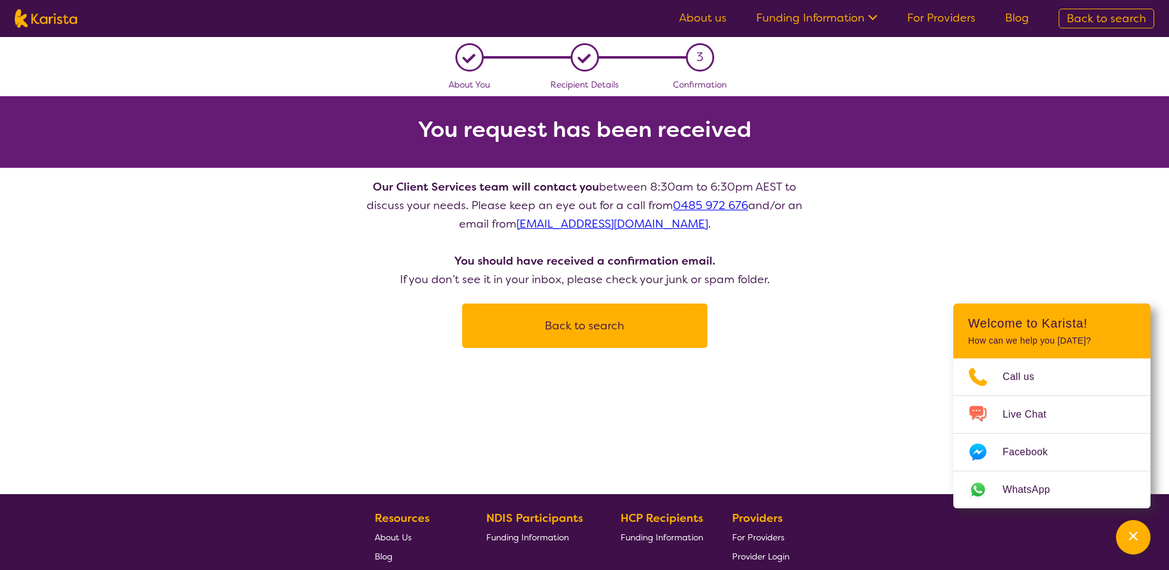
click at [599, 330] on button "Back to search" at bounding box center [585, 325] width 216 height 37
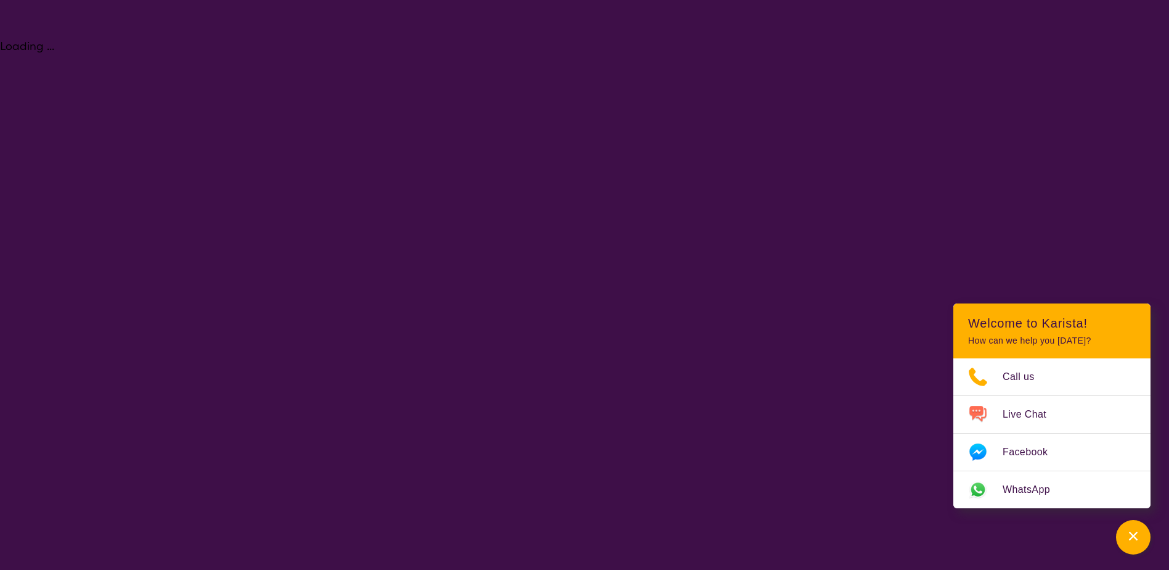
select select "Psychology"
select select "EC"
select select "NDIS"
select select "Psychology"
select select "EC"
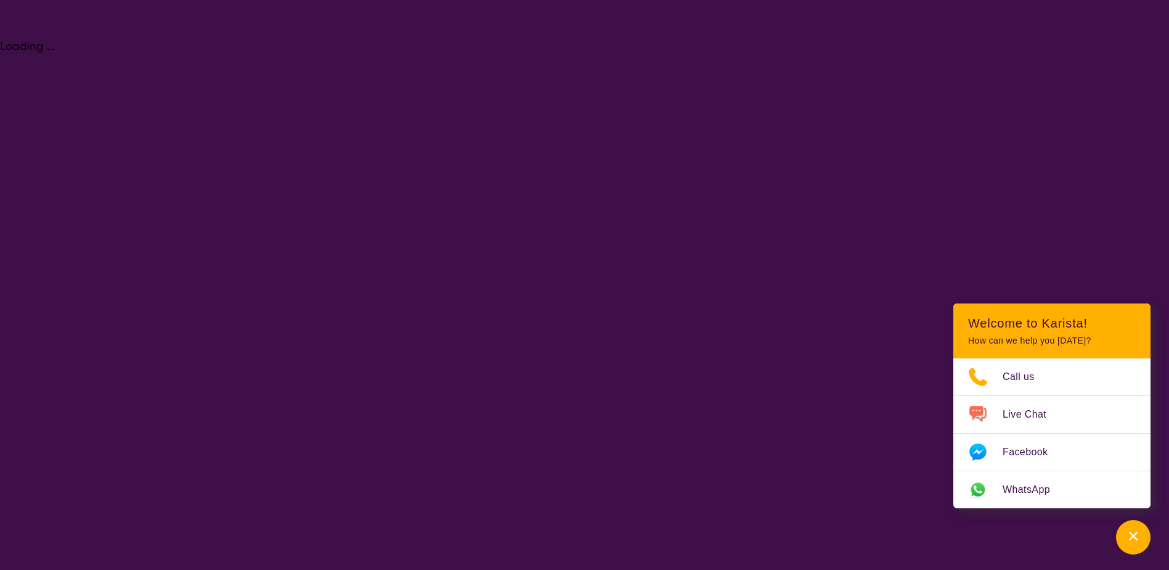
select select "NDIS"
